Goal: Task Accomplishment & Management: Use online tool/utility

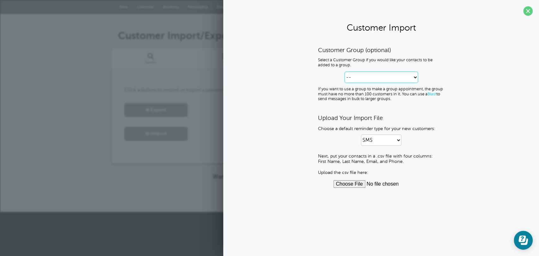
click at [364, 76] on select "-- Create new Customer Group Group 1 Group 2" at bounding box center [382, 77] width 74 height 11
click at [444, 107] on div "Customer Group (optional) Select a Customer Group if you would like your contac…" at bounding box center [381, 116] width 126 height 141
click at [349, 187] on input "file" at bounding box center [381, 184] width 96 height 8
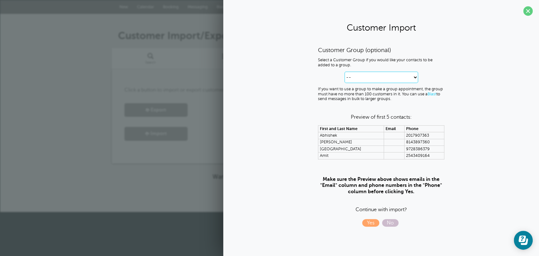
click at [415, 81] on select "-- Create new Customer Group Group 1 Group 2" at bounding box center [382, 77] width 74 height 11
select select "--create-new-group--"
click at [345, 72] on select "-- Create new Customer Group Group 1 Group 2" at bounding box center [382, 77] width 74 height 11
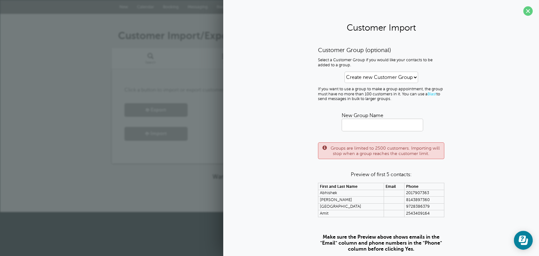
click at [375, 117] on label "New Group Name" at bounding box center [363, 116] width 42 height 6
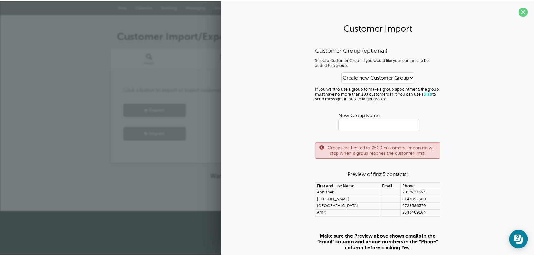
scroll to position [38, 0]
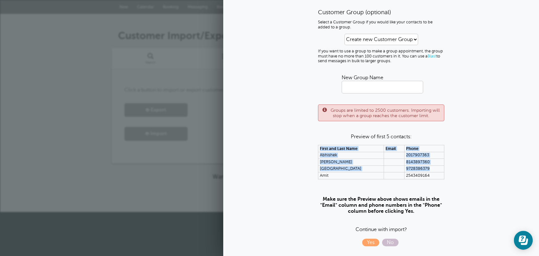
drag, startPoint x: 427, startPoint y: 165, endPoint x: 318, endPoint y: 149, distance: 110.4
click at [318, 149] on table "First and Last Name Email Phone Abhishek 2017907363 [PERSON_NAME] 8143897360 Al…" at bounding box center [381, 162] width 126 height 34
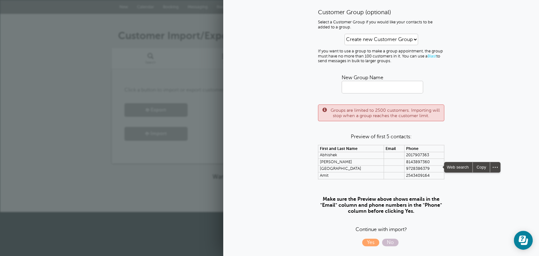
click at [189, 191] on div "Your trial ends [DATE] . Upgrade Your trial ends [DATE] . Upgrade" at bounding box center [270, 200] width 316 height 26
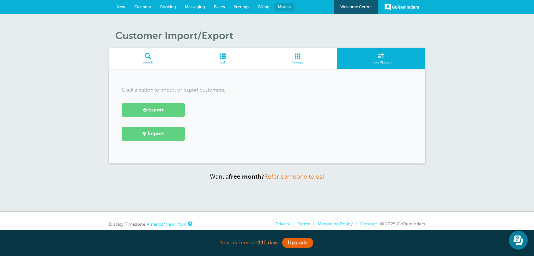
click at [403, 151] on div "Click a button to import or export customers. Export [GEOGRAPHIC_DATA]" at bounding box center [267, 116] width 316 height 94
click at [172, 135] on link "Import" at bounding box center [153, 134] width 63 height 14
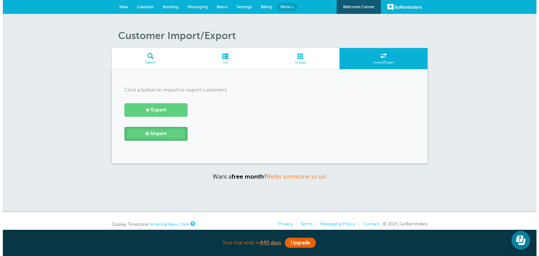
scroll to position [0, 0]
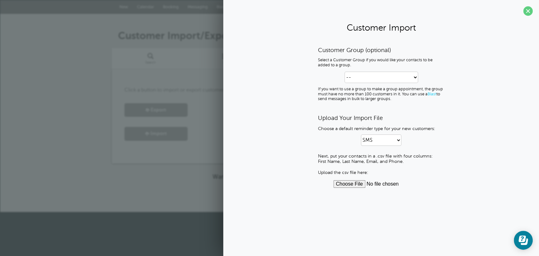
click at [360, 186] on input "file" at bounding box center [381, 184] width 96 height 8
